Goal: Information Seeking & Learning: Find contact information

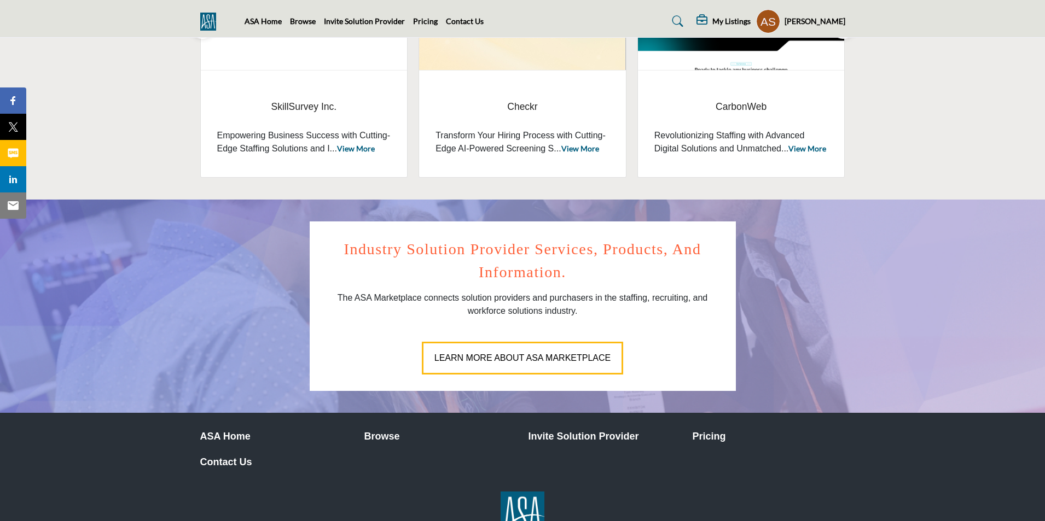
scroll to position [487, 0]
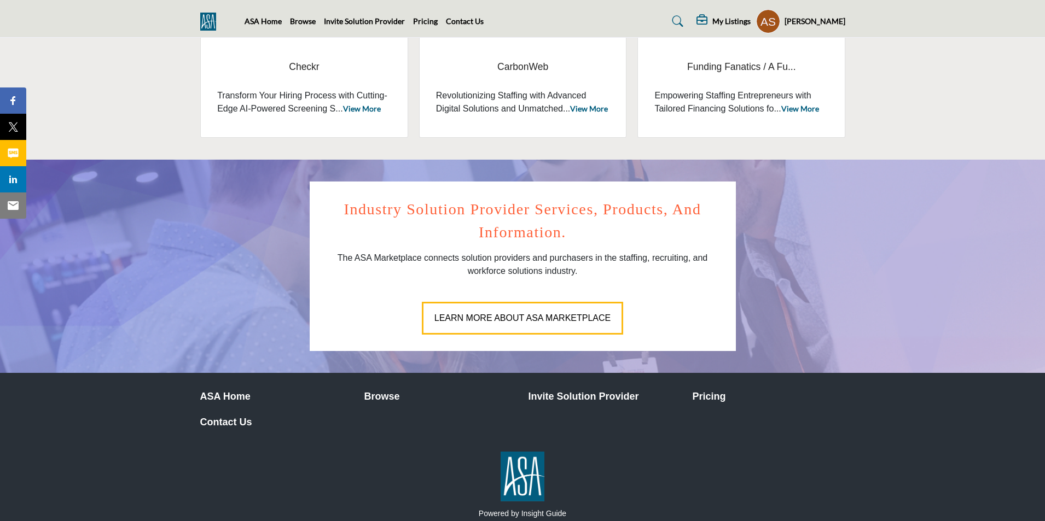
click at [231, 423] on p "Contact Us" at bounding box center [276, 422] width 153 height 15
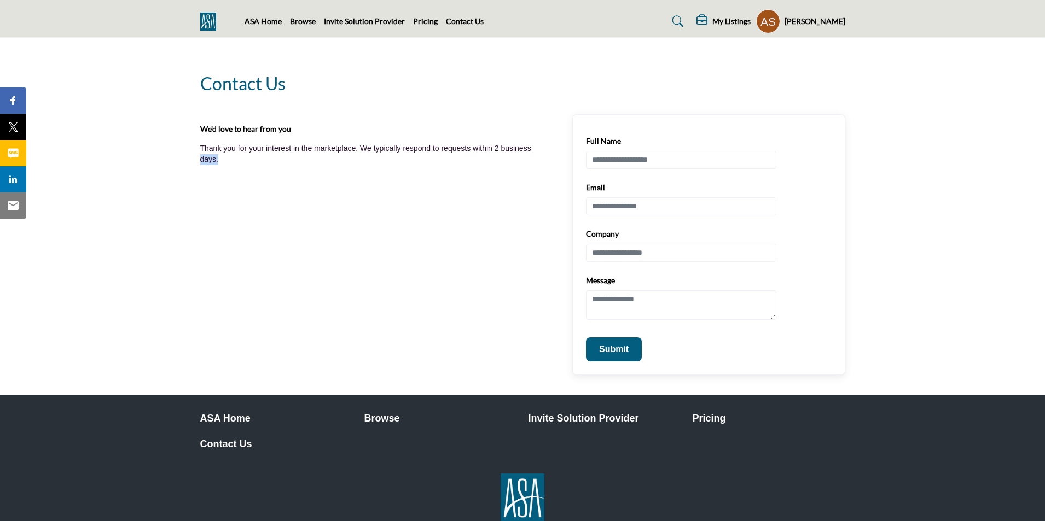
drag, startPoint x: 421, startPoint y: 270, endPoint x: 197, endPoint y: 192, distance: 237.6
click at [197, 193] on div "Contact us We'd love to hear from you Thank you for your interest in the market…" at bounding box center [522, 207] width 656 height 338
click at [289, 245] on div "We'd love to hear from you Thank you for your interest in the marketplace. We t…" at bounding box center [522, 244] width 645 height 261
drag, startPoint x: 200, startPoint y: 199, endPoint x: 335, endPoint y: 295, distance: 165.9
click at [335, 295] on div "We'd love to hear from you Thank you for your interest in the marketplace. We t…" at bounding box center [522, 244] width 645 height 261
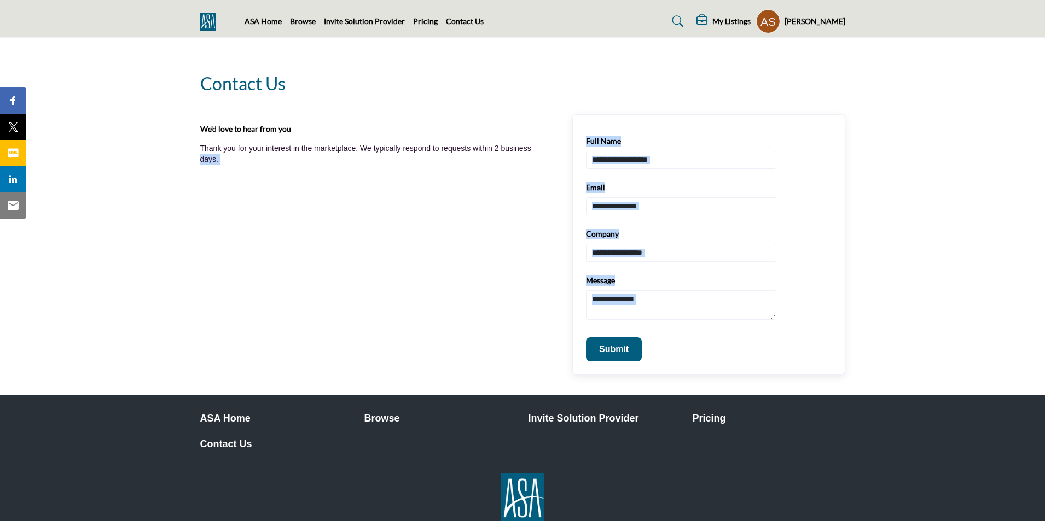
drag, startPoint x: 419, startPoint y: 359, endPoint x: 289, endPoint y: 259, distance: 164.6
click at [165, 230] on section "Contact us We'd love to hear from you Thank you for your interest in the market…" at bounding box center [522, 207] width 1045 height 338
click at [481, 294] on div "We'd love to hear from you Thank you for your interest in the marketplace. We t…" at bounding box center [522, 244] width 645 height 261
drag, startPoint x: 307, startPoint y: 128, endPoint x: 195, endPoint y: 126, distance: 111.6
click at [195, 126] on div "Contact us We'd love to hear from you Thank you for your interest in the market…" at bounding box center [522, 207] width 656 height 338
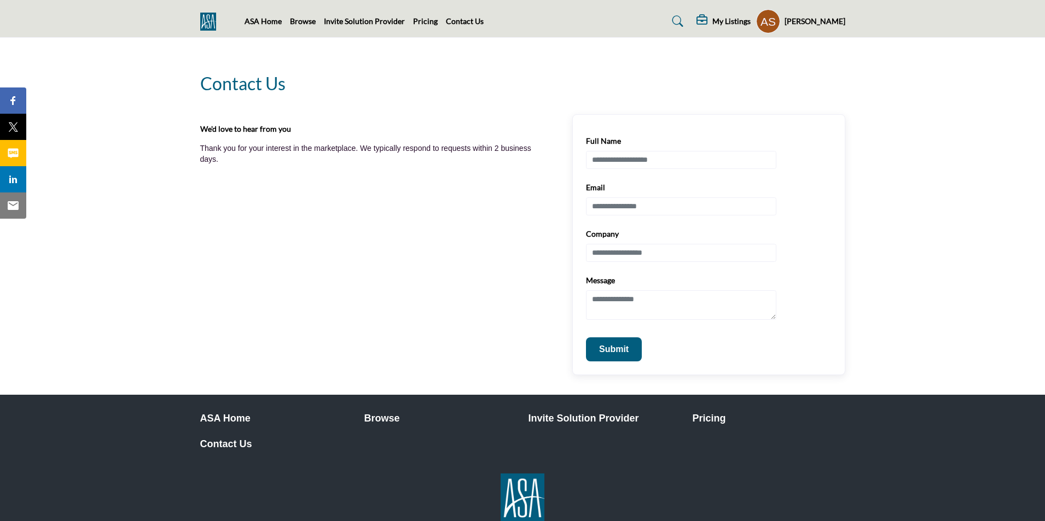
click at [339, 199] on div "We'd love to hear from you Thank you for your interest in the marketplace. We t…" at bounding box center [522, 244] width 645 height 261
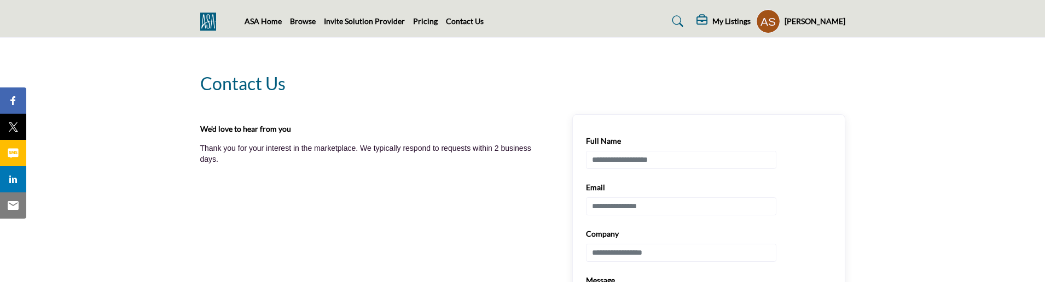
click at [59, 37] on nav "ASA Home Browse Invite Solution Provider Pricing Contact Us" at bounding box center [522, 21] width 1045 height 32
click at [973, 68] on section "Contact us We'd love to hear from you Thank you for your interest in the market…" at bounding box center [522, 207] width 1045 height 338
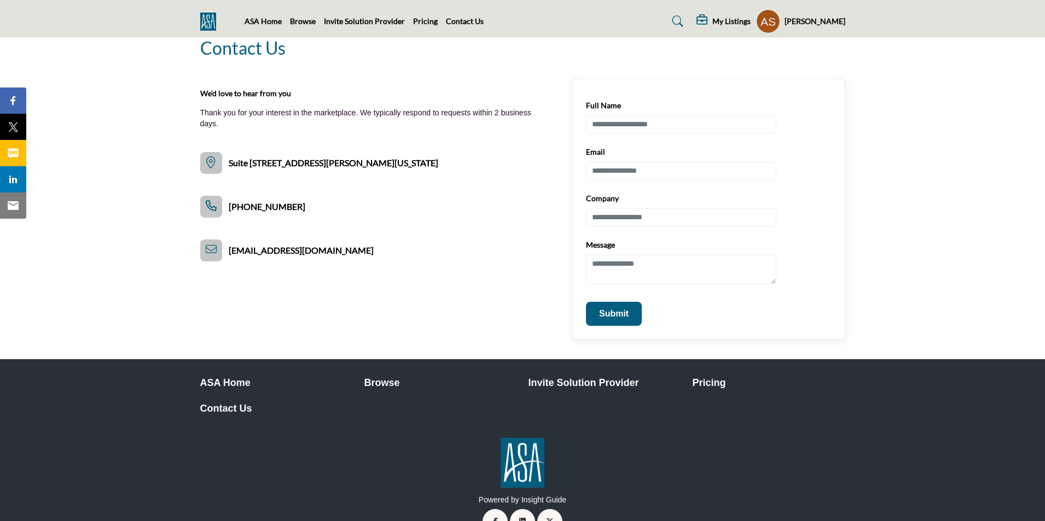
scroll to position [55, 0]
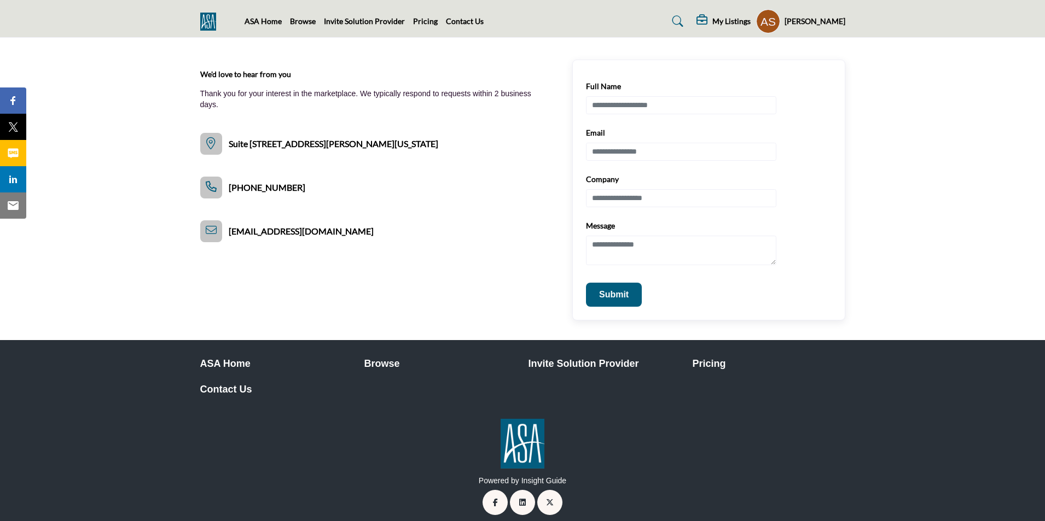
drag, startPoint x: 456, startPoint y: 143, endPoint x: 289, endPoint y: 148, distance: 166.9
click at [265, 140] on div "We'd love to hear from you Thank you for your interest in the marketplace. We t…" at bounding box center [375, 111] width 350 height 86
